Goal: Information Seeking & Learning: Learn about a topic

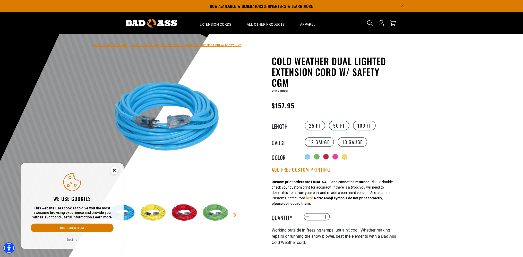
click at [339, 125] on label "50 FT" at bounding box center [339, 126] width 21 height 10
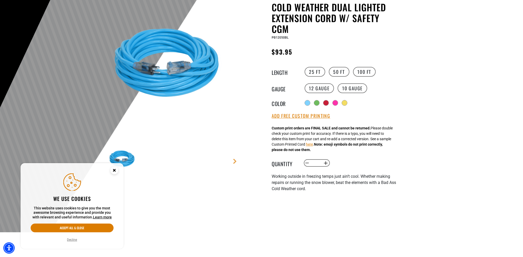
scroll to position [54, 0]
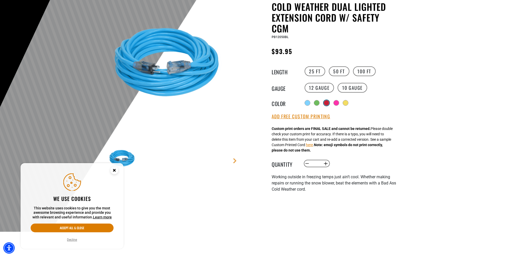
click at [327, 103] on div at bounding box center [326, 102] width 5 height 5
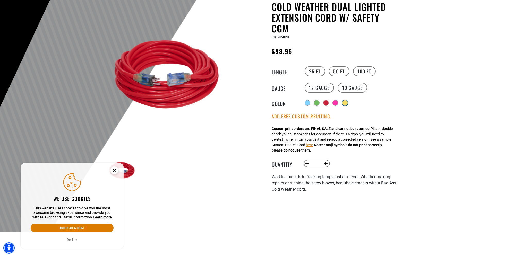
click at [348, 103] on div at bounding box center [344, 102] width 5 height 5
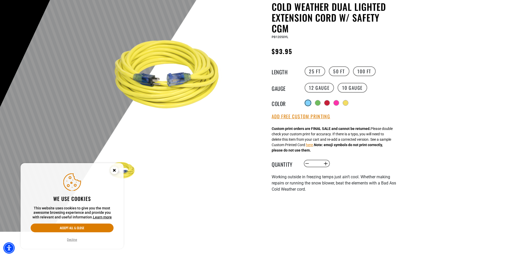
click at [306, 103] on div at bounding box center [307, 102] width 5 height 5
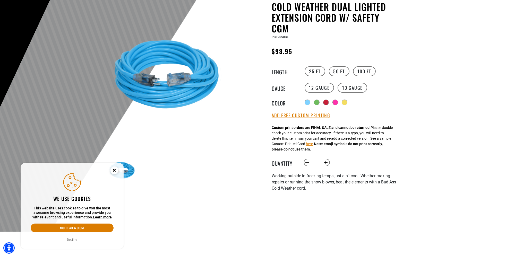
click at [113, 170] on circle "Close this option" at bounding box center [114, 171] width 8 height 8
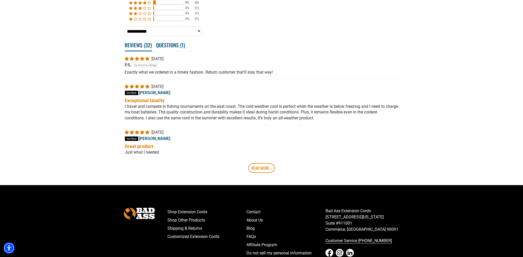
scroll to position [1058, 0]
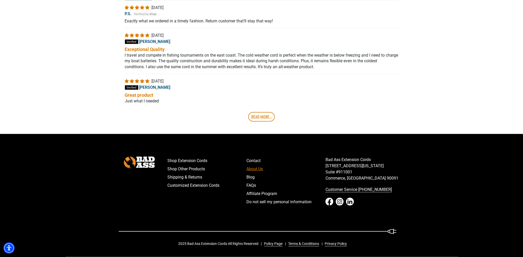
click at [258, 170] on link "About Us" at bounding box center [285, 169] width 79 height 8
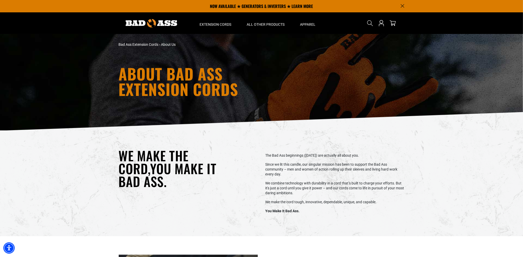
click at [492, 51] on div "ABOUT BAD ASS EXTENSION CORDS" at bounding box center [261, 82] width 523 height 97
